Goal: Information Seeking & Learning: Learn about a topic

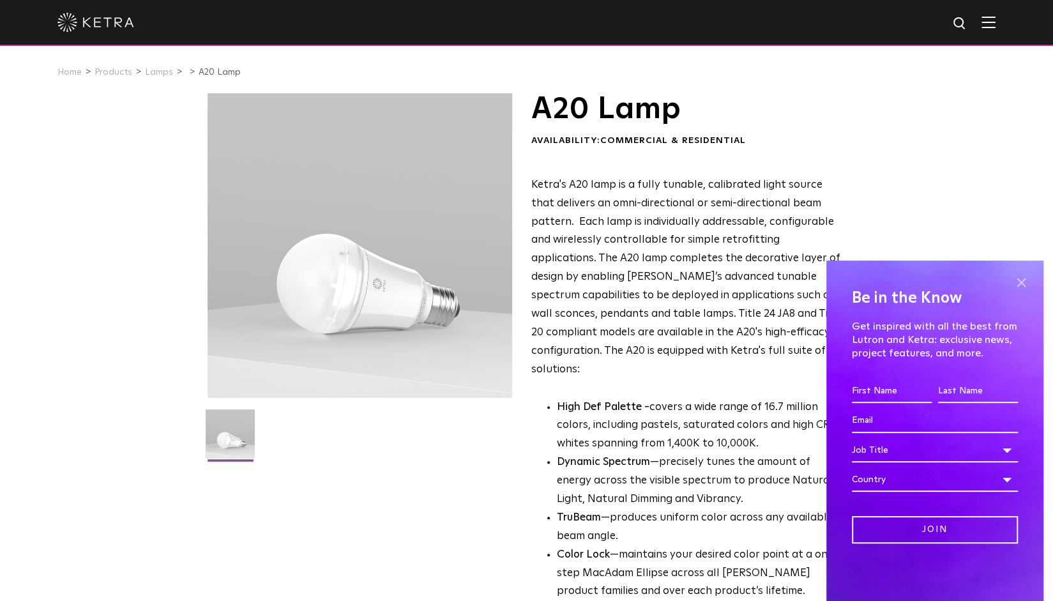
click at [1025, 279] on span at bounding box center [1020, 282] width 19 height 19
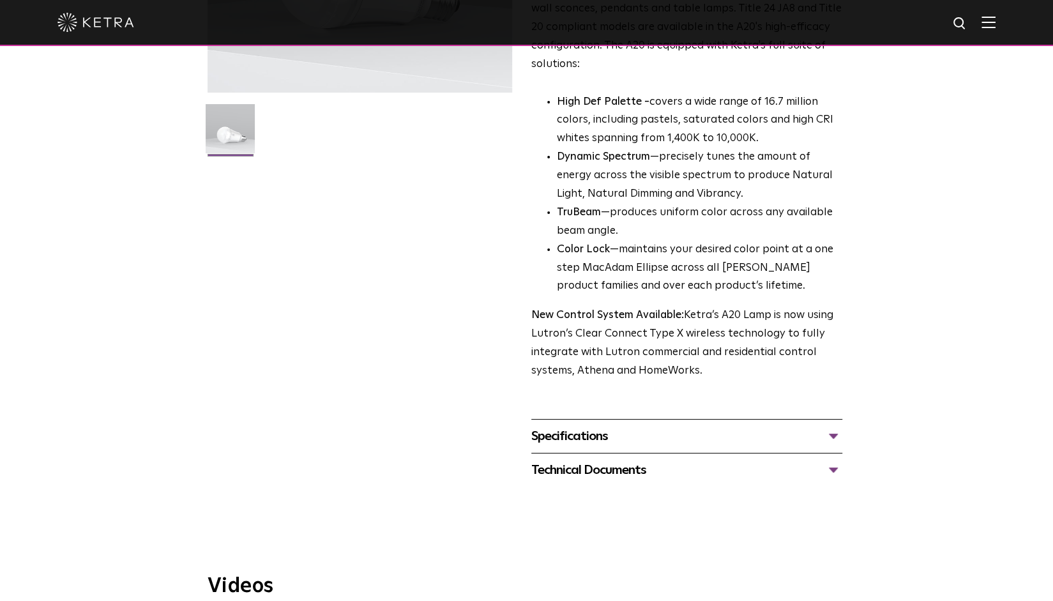
scroll to position [306, 0]
click at [594, 425] on div "Specifications" at bounding box center [686, 435] width 311 height 20
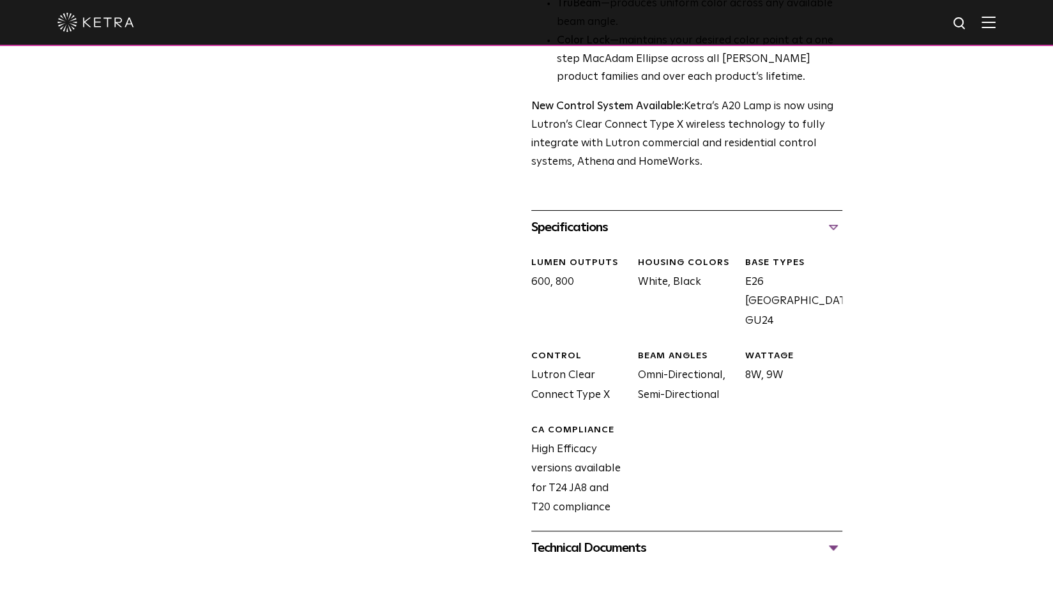
scroll to position [515, 0]
click at [610, 537] on div "Technical Documents" at bounding box center [686, 547] width 311 height 20
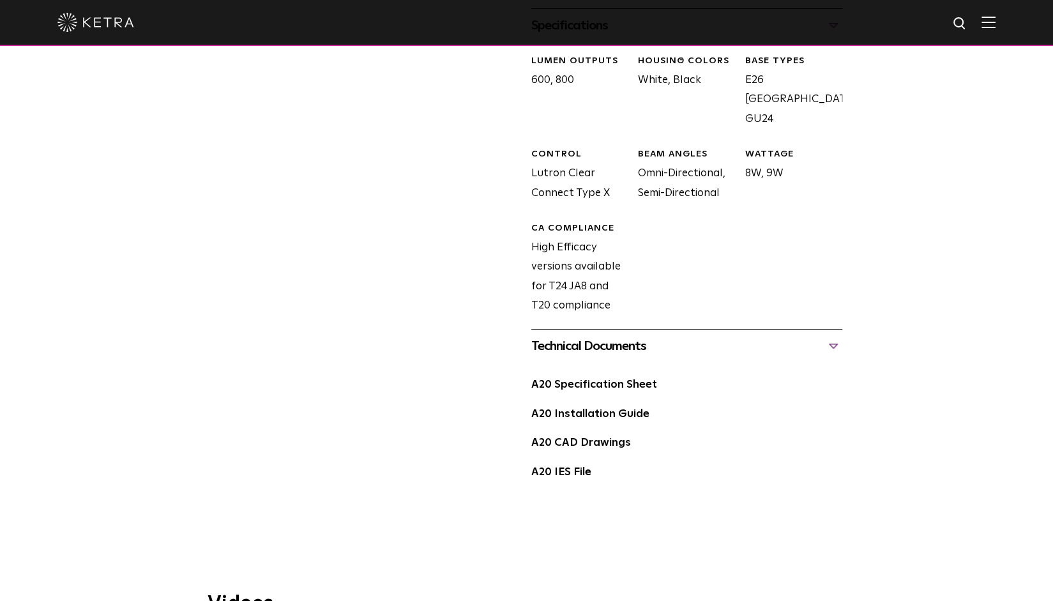
scroll to position [716, 0]
click at [599, 379] on link "A20 Specification Sheet" at bounding box center [594, 384] width 126 height 11
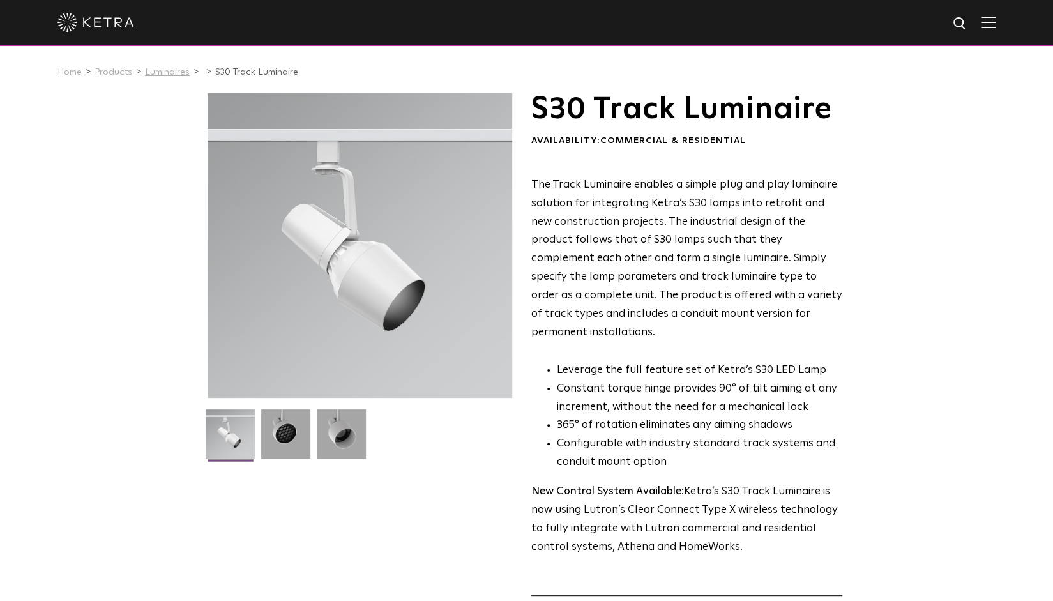
click at [163, 73] on link "Luminaires" at bounding box center [167, 72] width 45 height 9
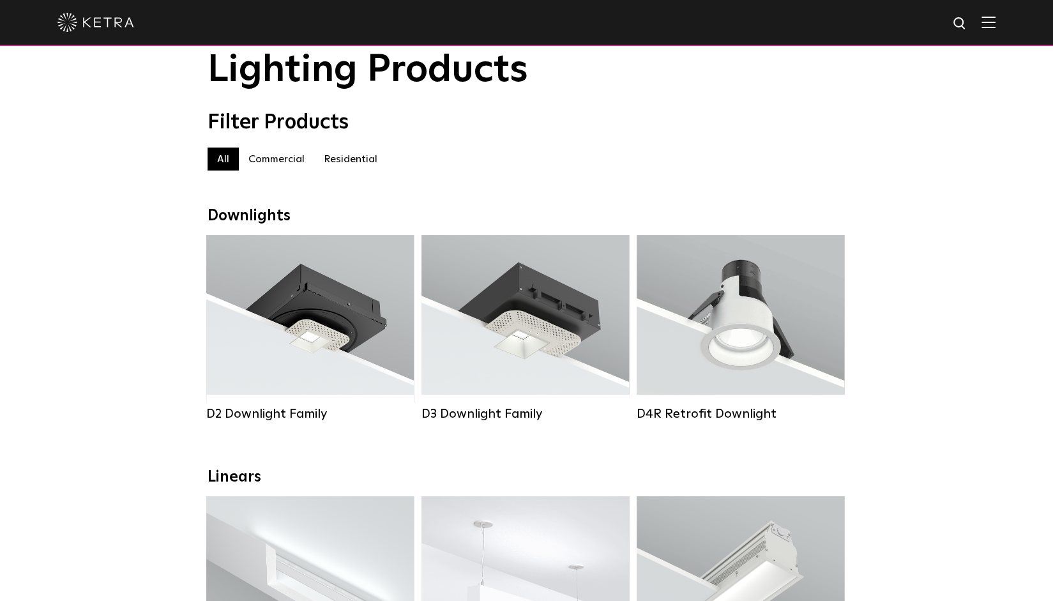
scroll to position [48, 0]
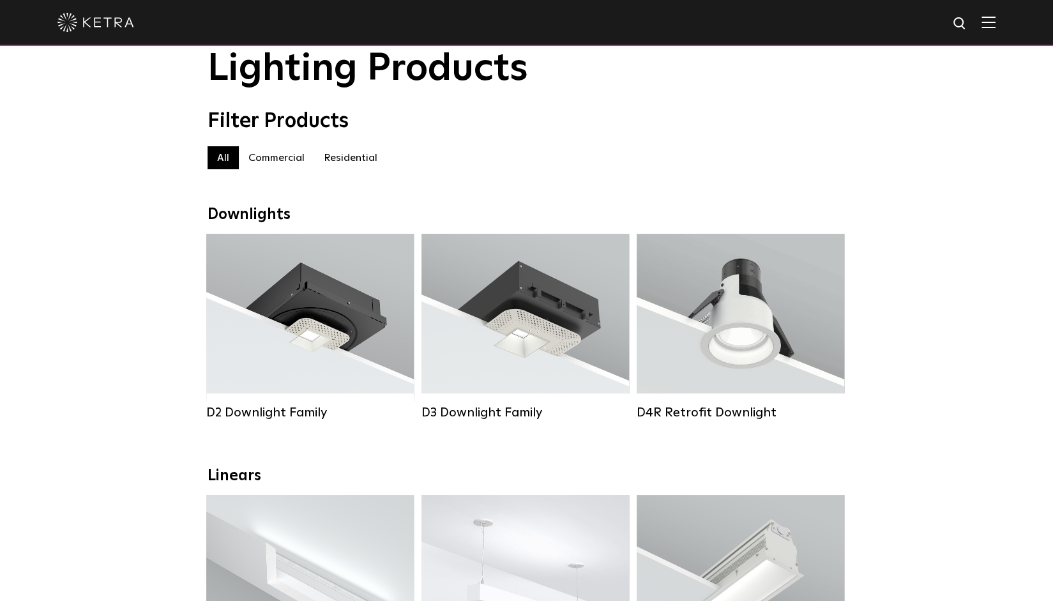
click at [357, 161] on label "Residential" at bounding box center [350, 157] width 73 height 23
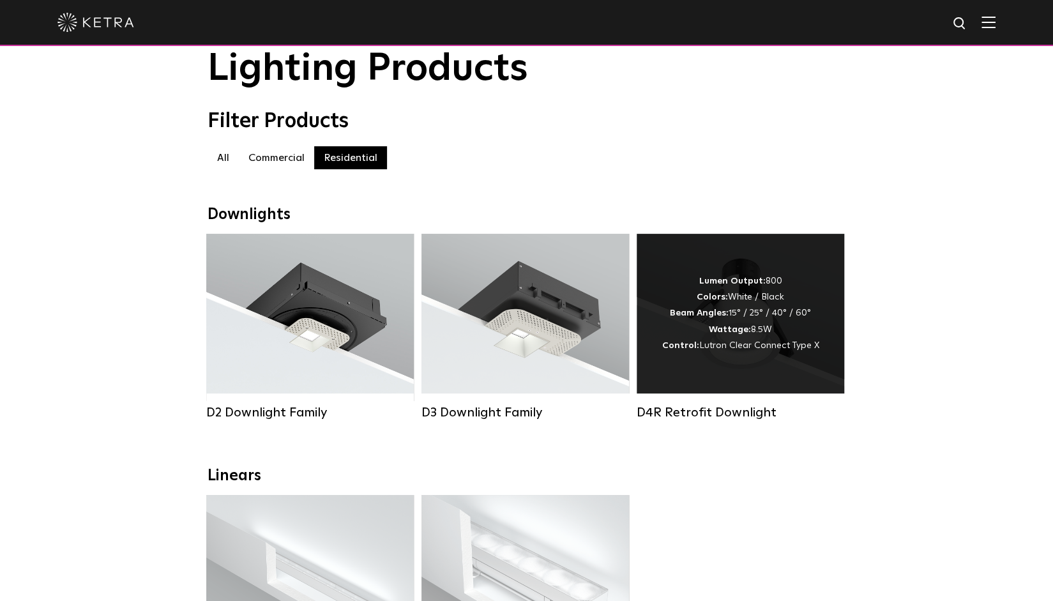
click at [728, 317] on strong "Beam Angles:" at bounding box center [699, 312] width 59 height 9
